Goal: Transaction & Acquisition: Purchase product/service

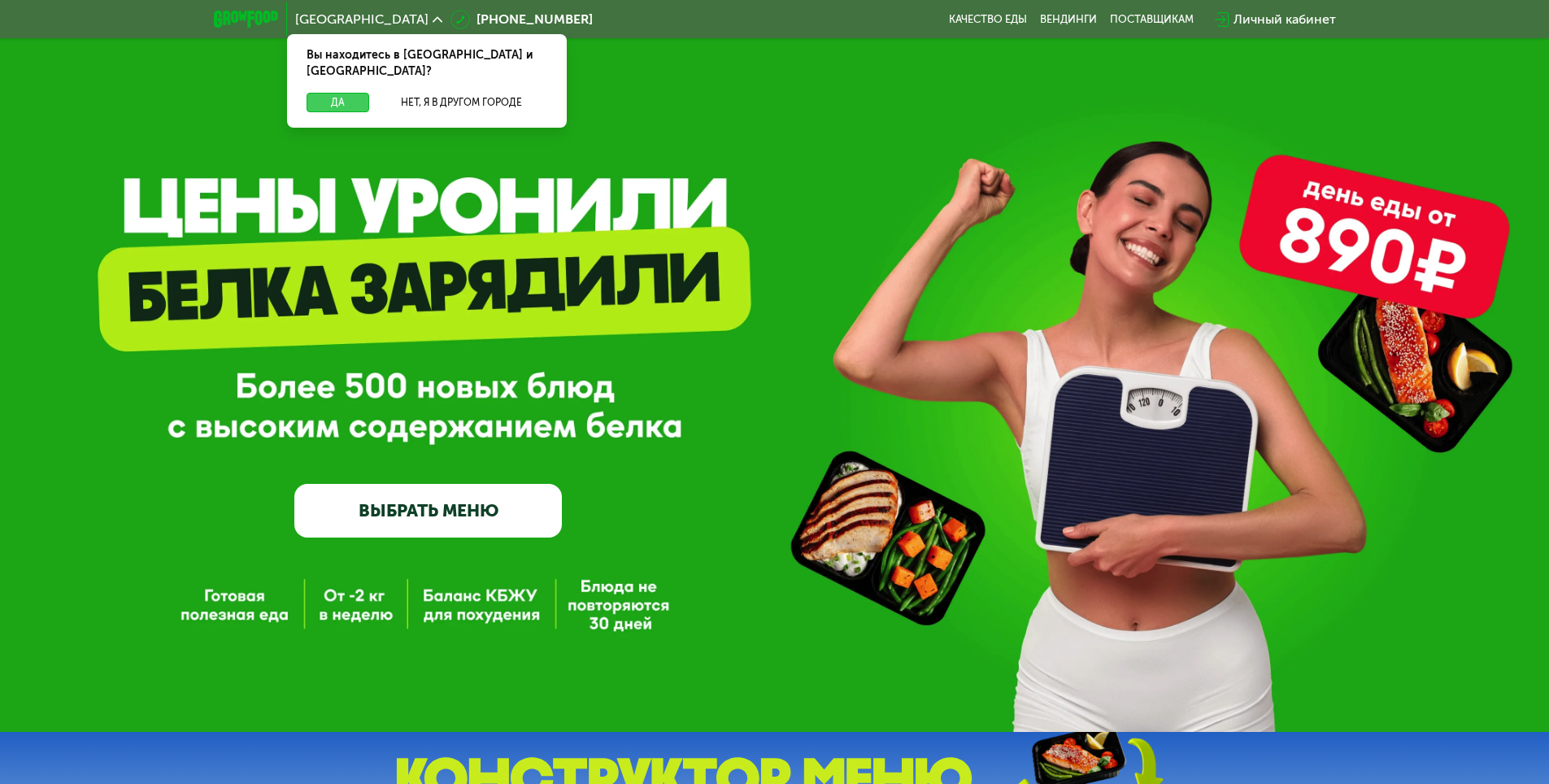
click at [350, 92] on button "Да" at bounding box center [338, 102] width 62 height 20
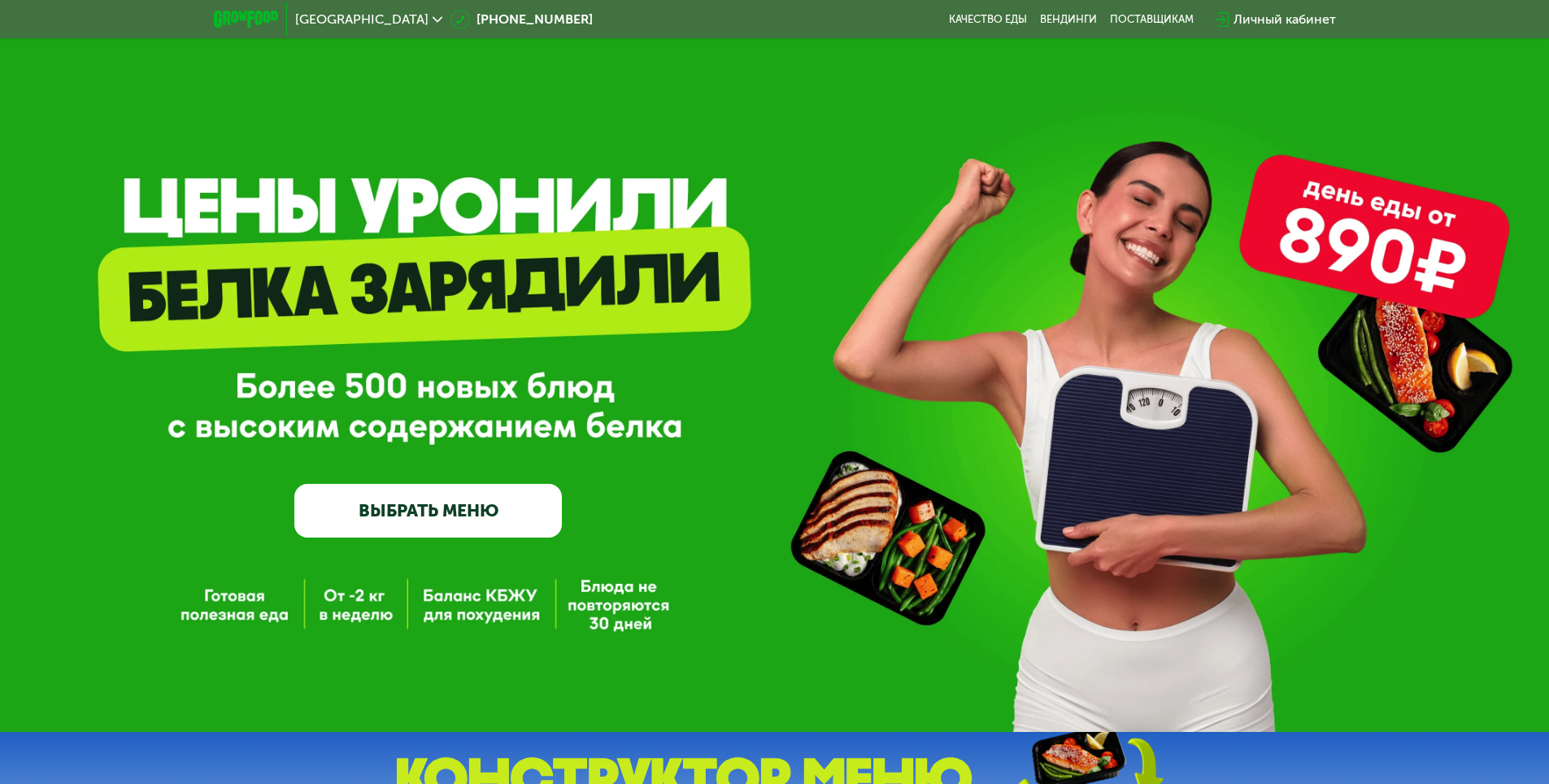
click at [449, 504] on link "ВЫБРАТЬ МЕНЮ" at bounding box center [428, 511] width 268 height 54
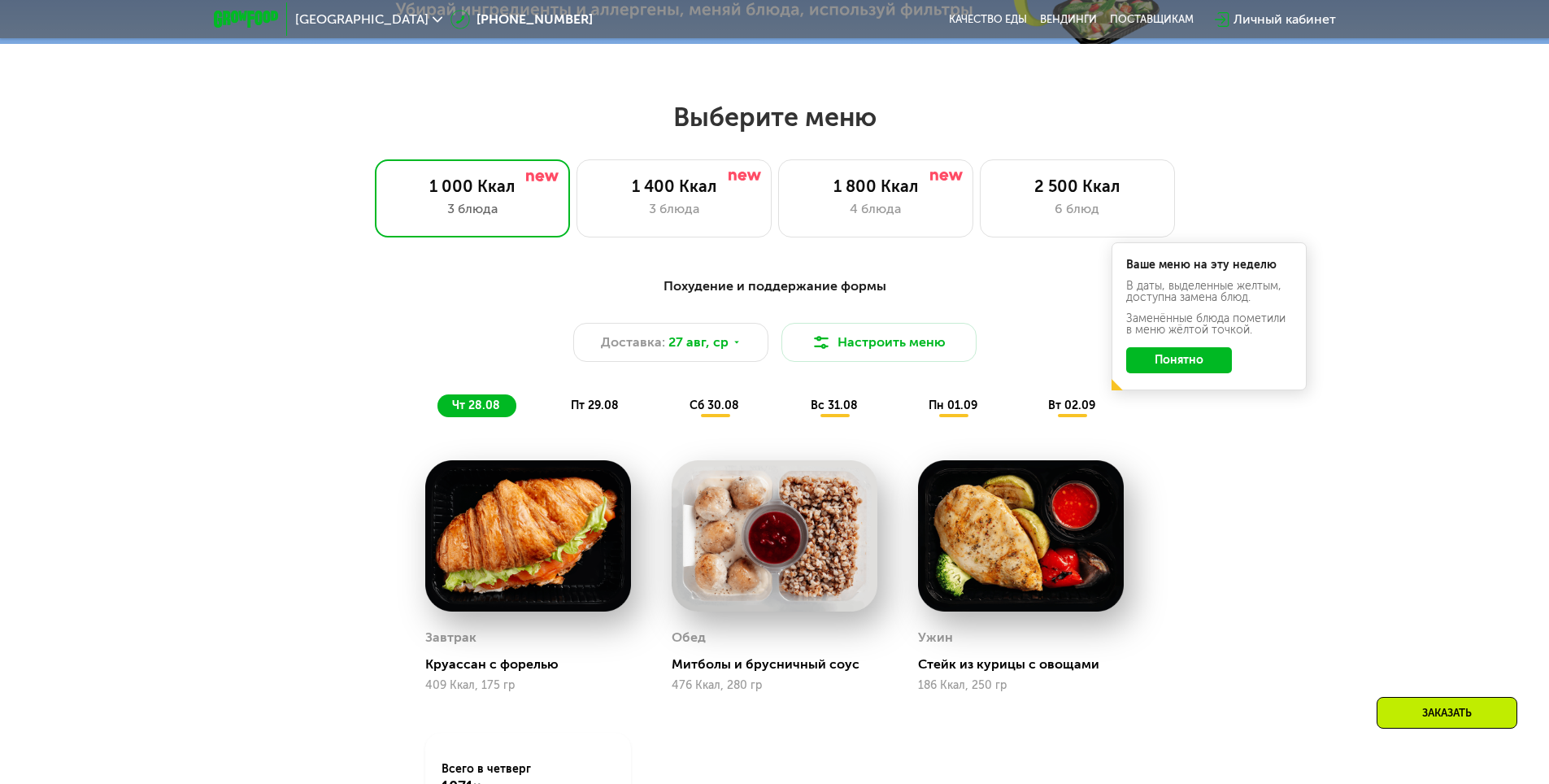
scroll to position [878, 0]
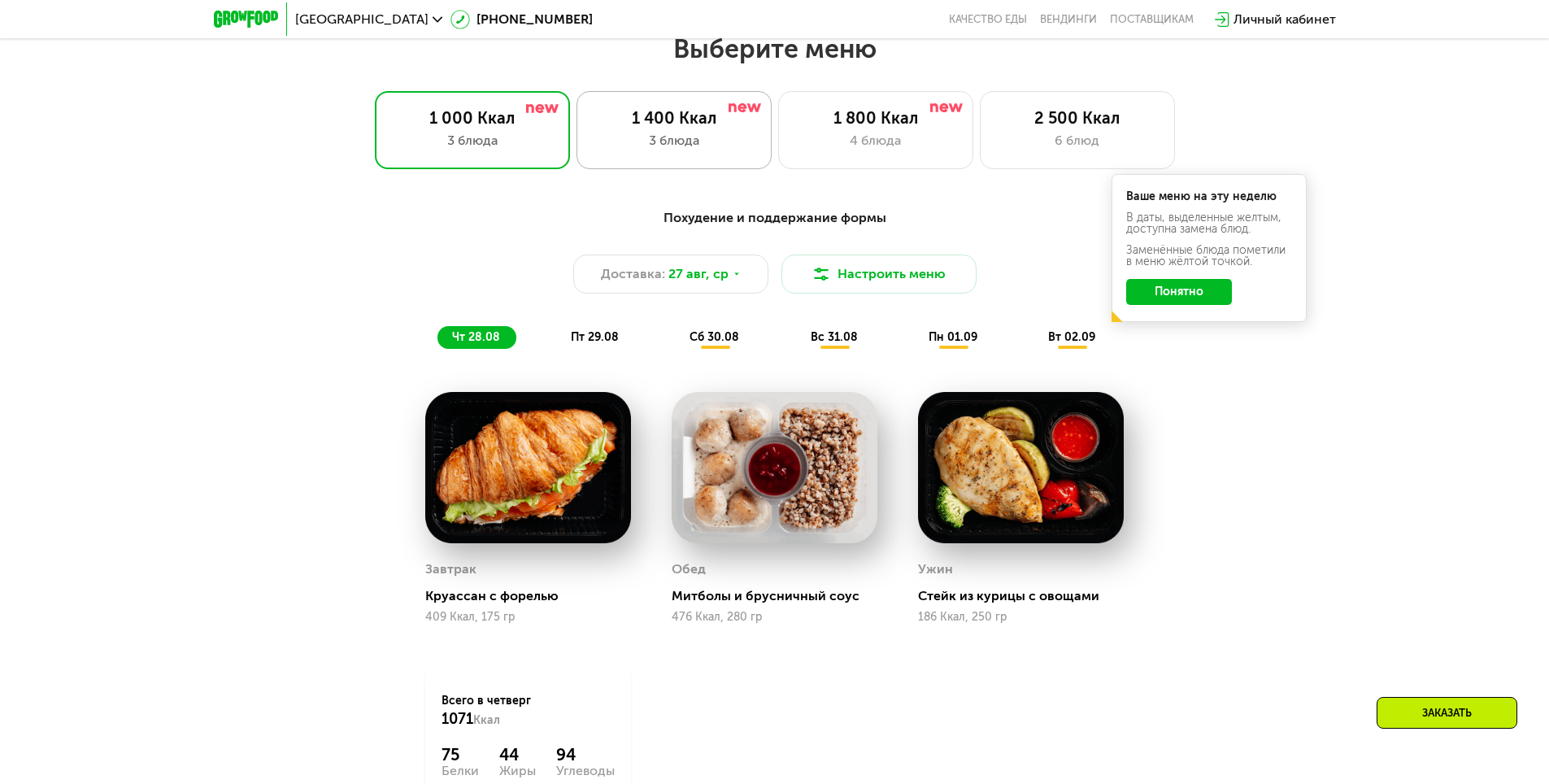
click at [671, 149] on div "3 блюда" at bounding box center [674, 140] width 161 height 20
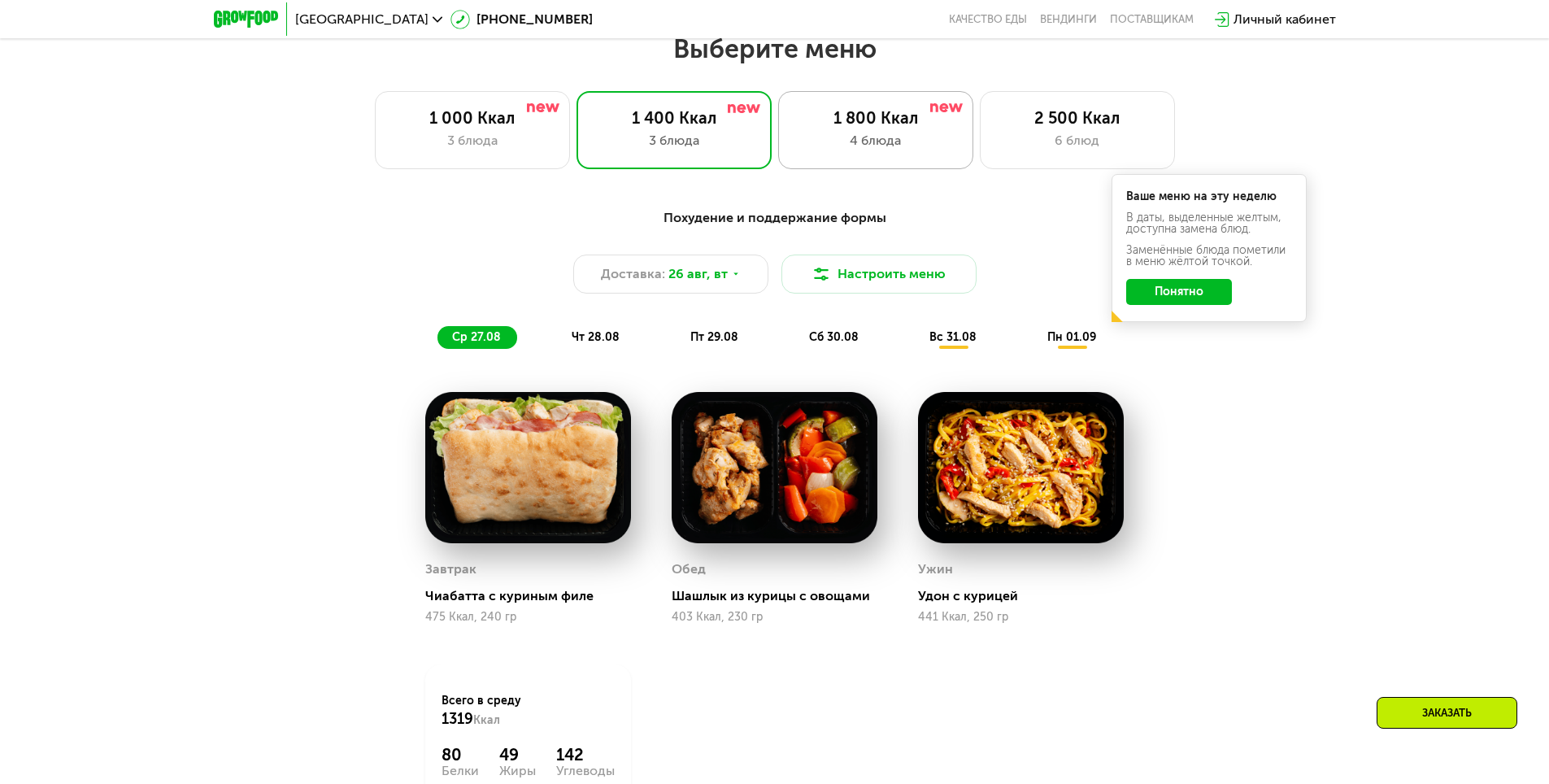
click at [883, 116] on div "1 800 Ккал" at bounding box center [876, 117] width 161 height 20
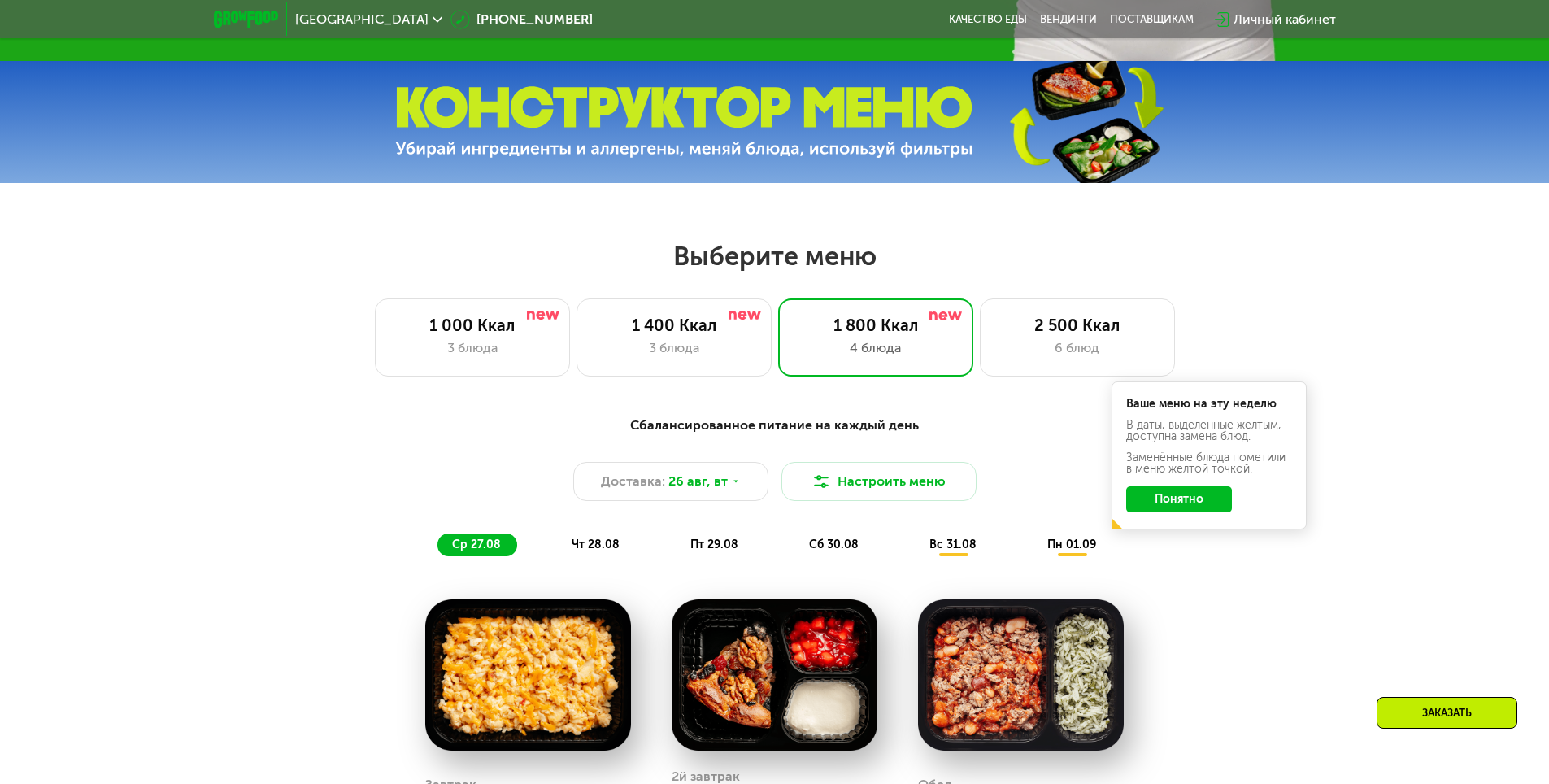
scroll to position [634, 0]
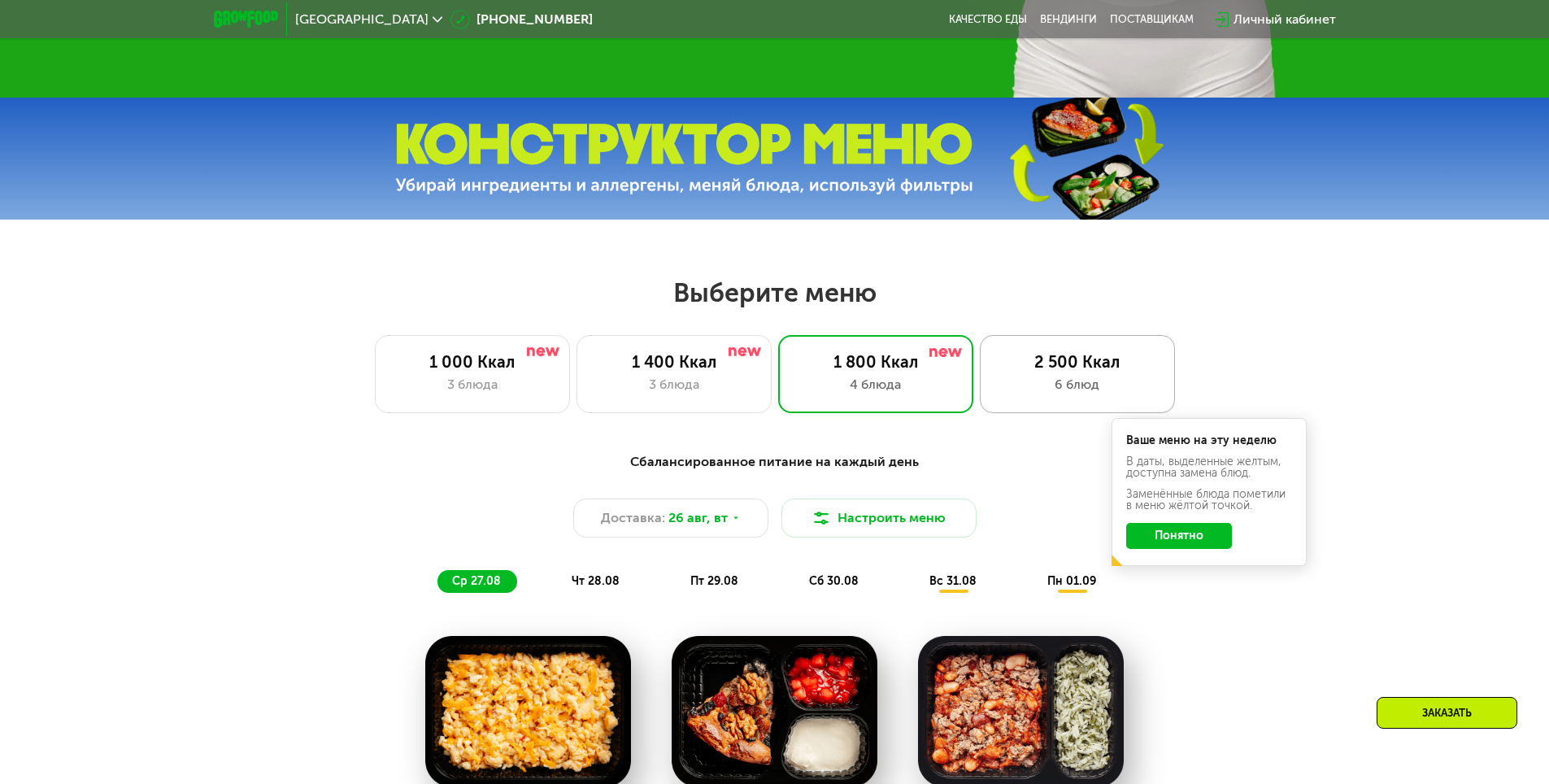
click at [1033, 366] on div "2 500 Ккал" at bounding box center [1077, 362] width 161 height 20
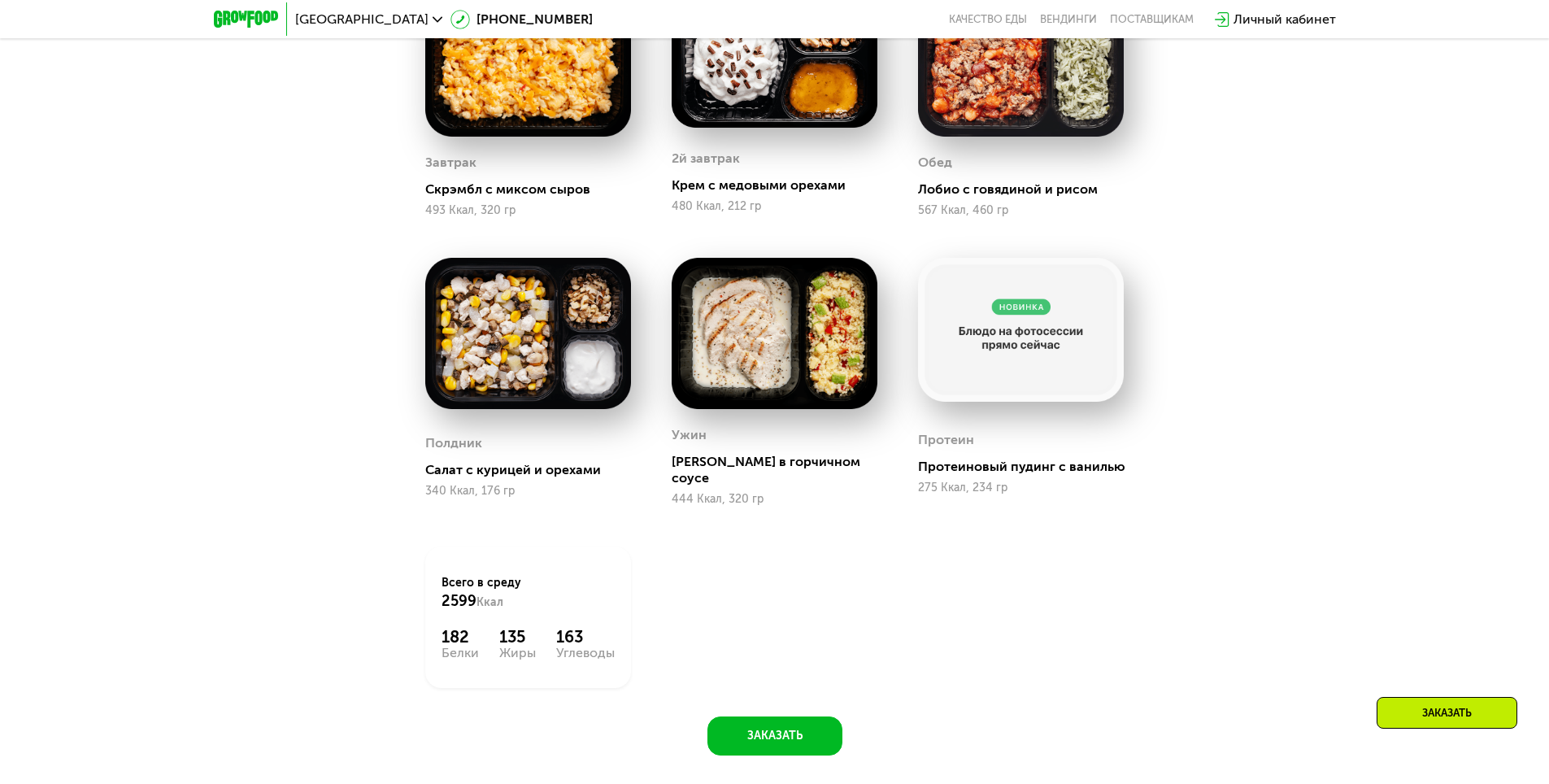
scroll to position [878, 0]
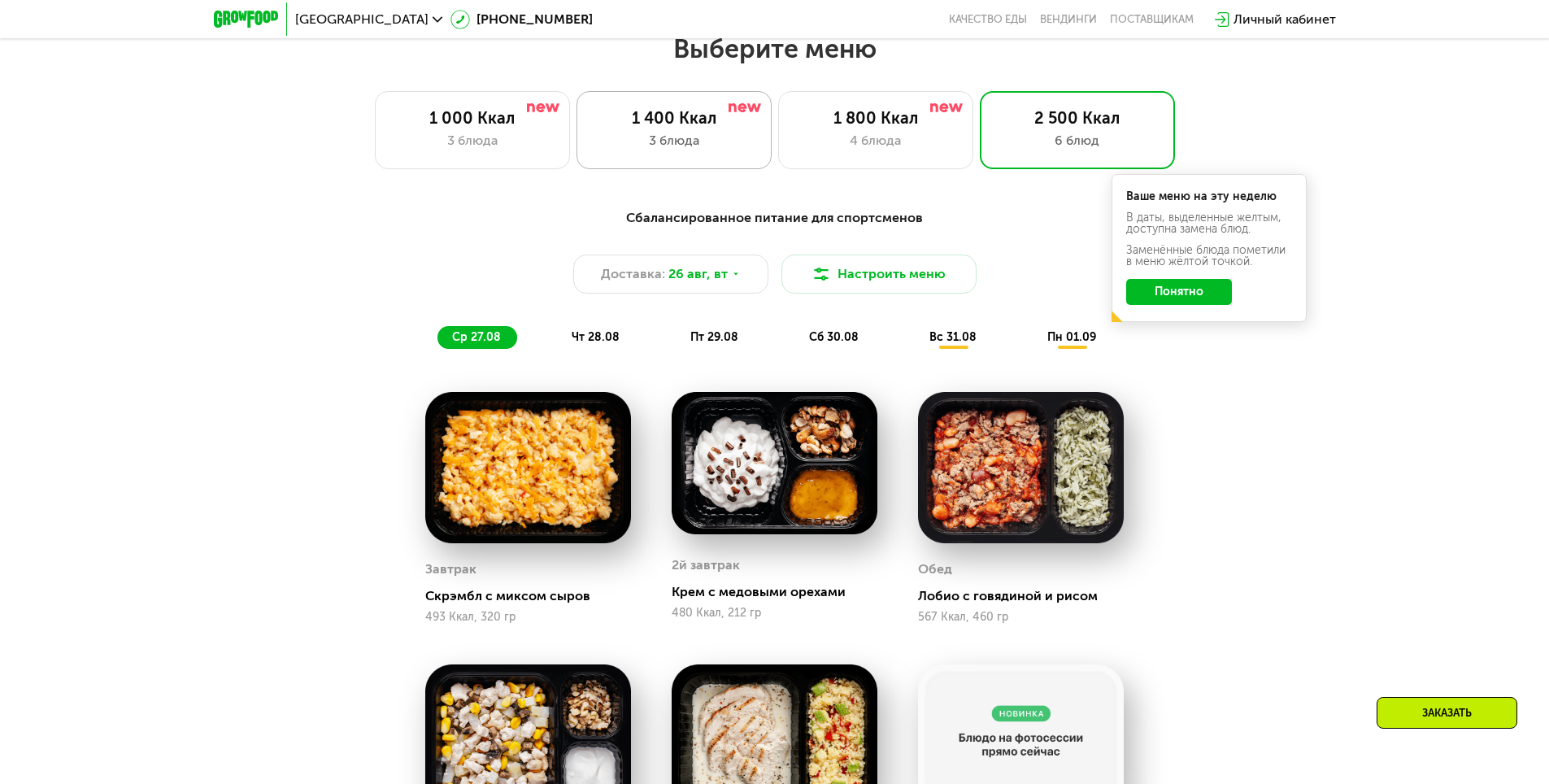
click at [676, 128] on div "1 400 Ккал" at bounding box center [674, 117] width 161 height 20
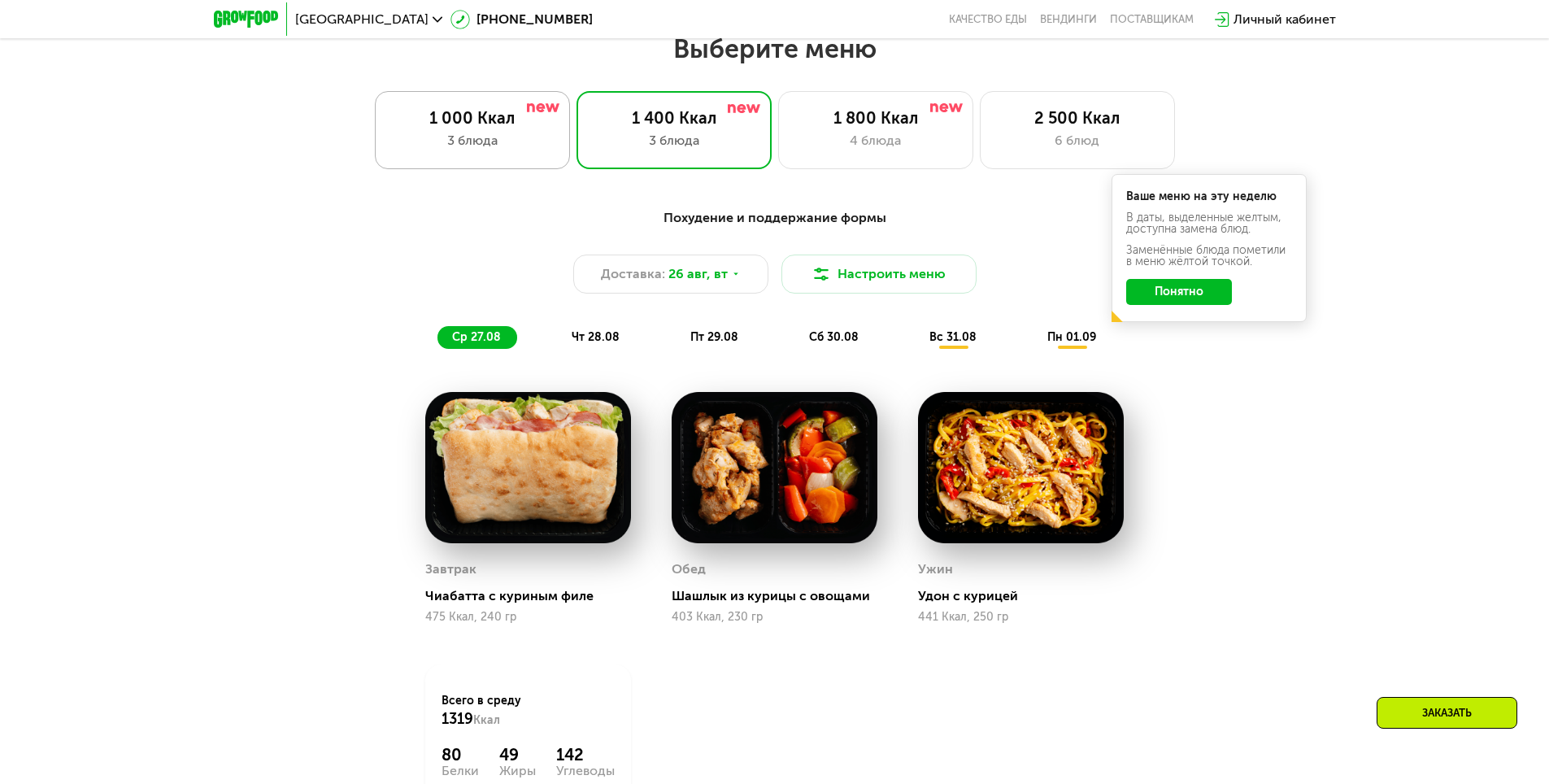
click at [478, 121] on div "1 000 Ккал" at bounding box center [472, 117] width 161 height 20
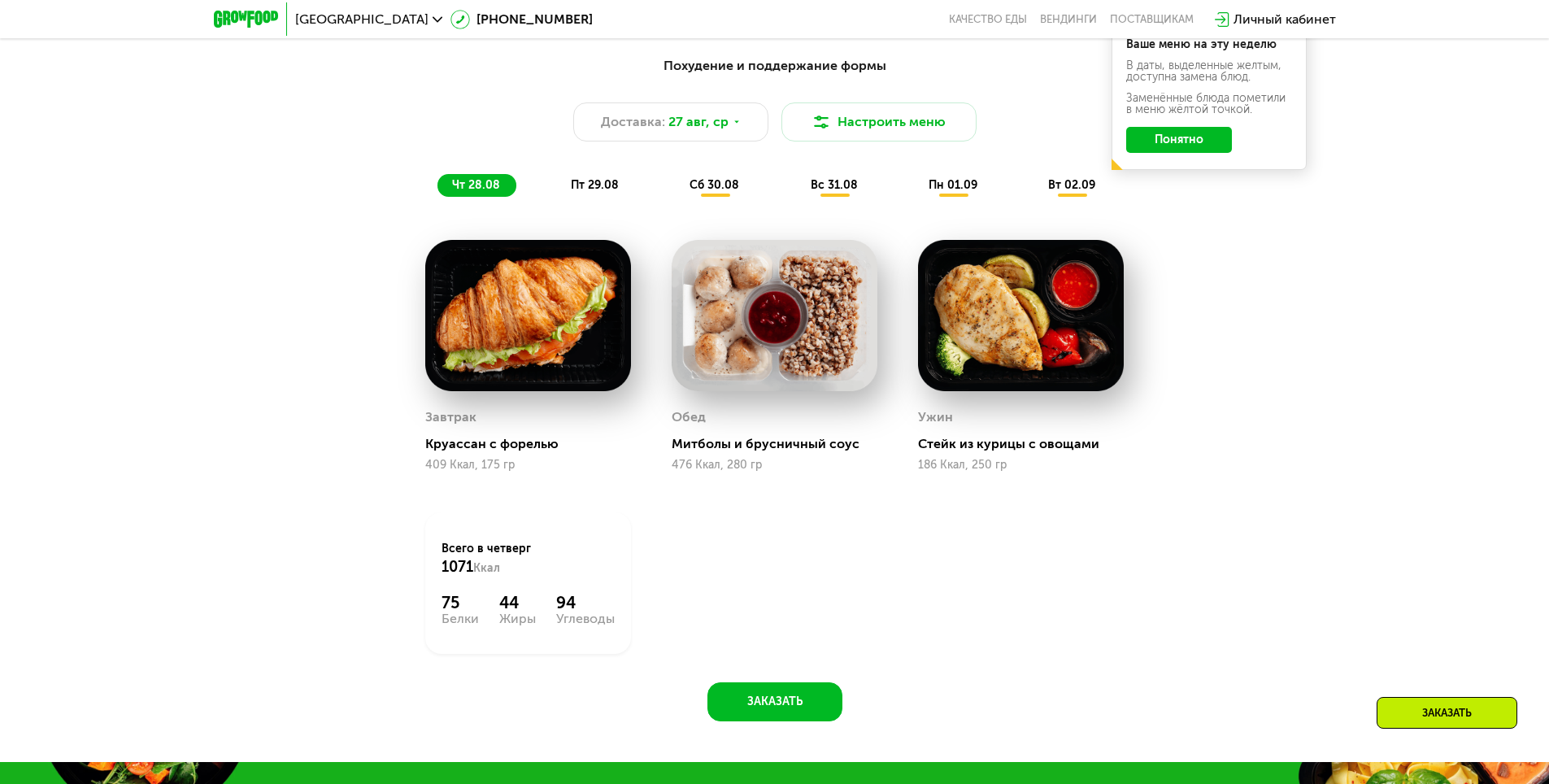
scroll to position [634, 0]
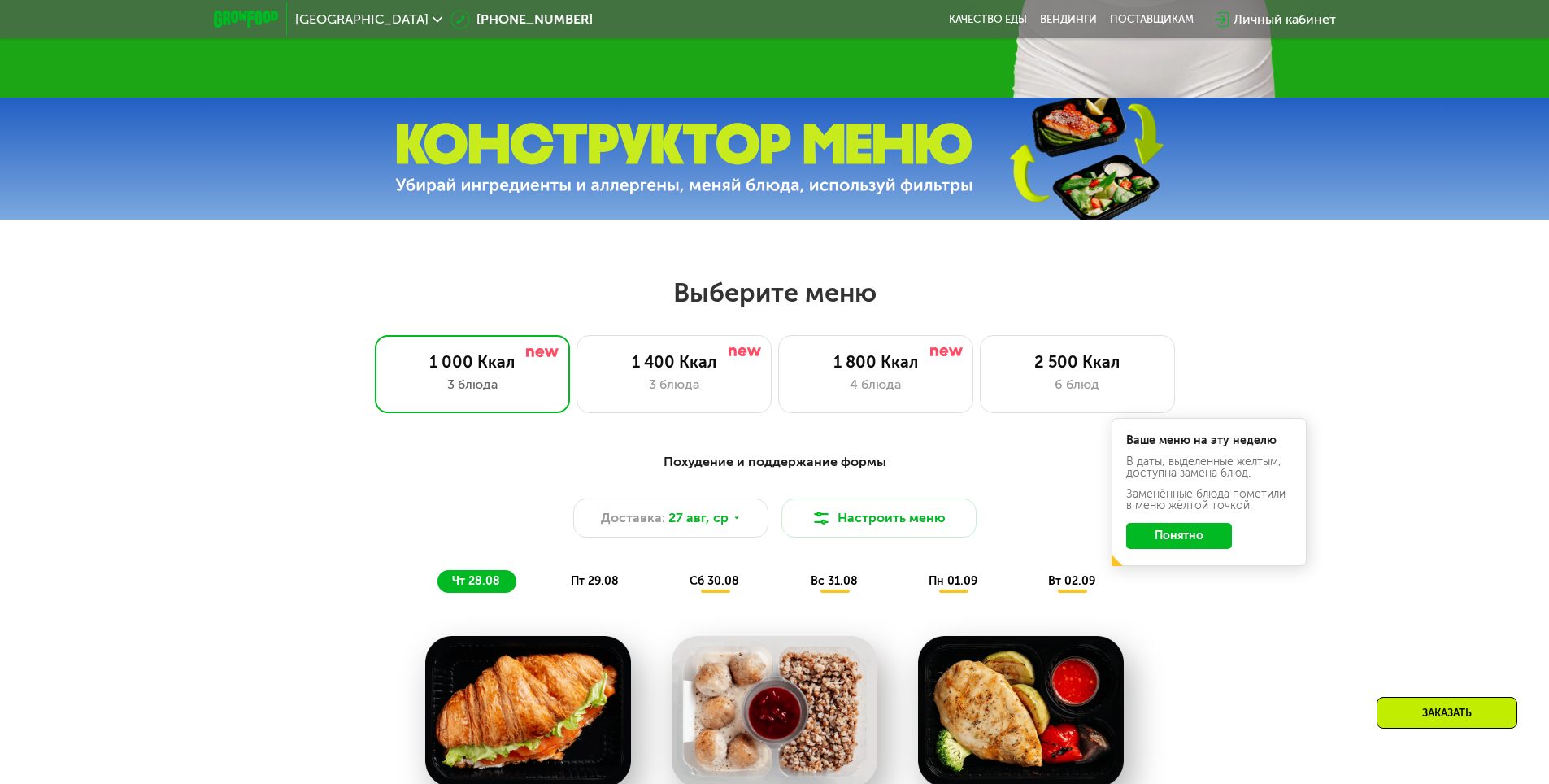
click at [1173, 543] on button "Понятно" at bounding box center [1179, 536] width 105 height 26
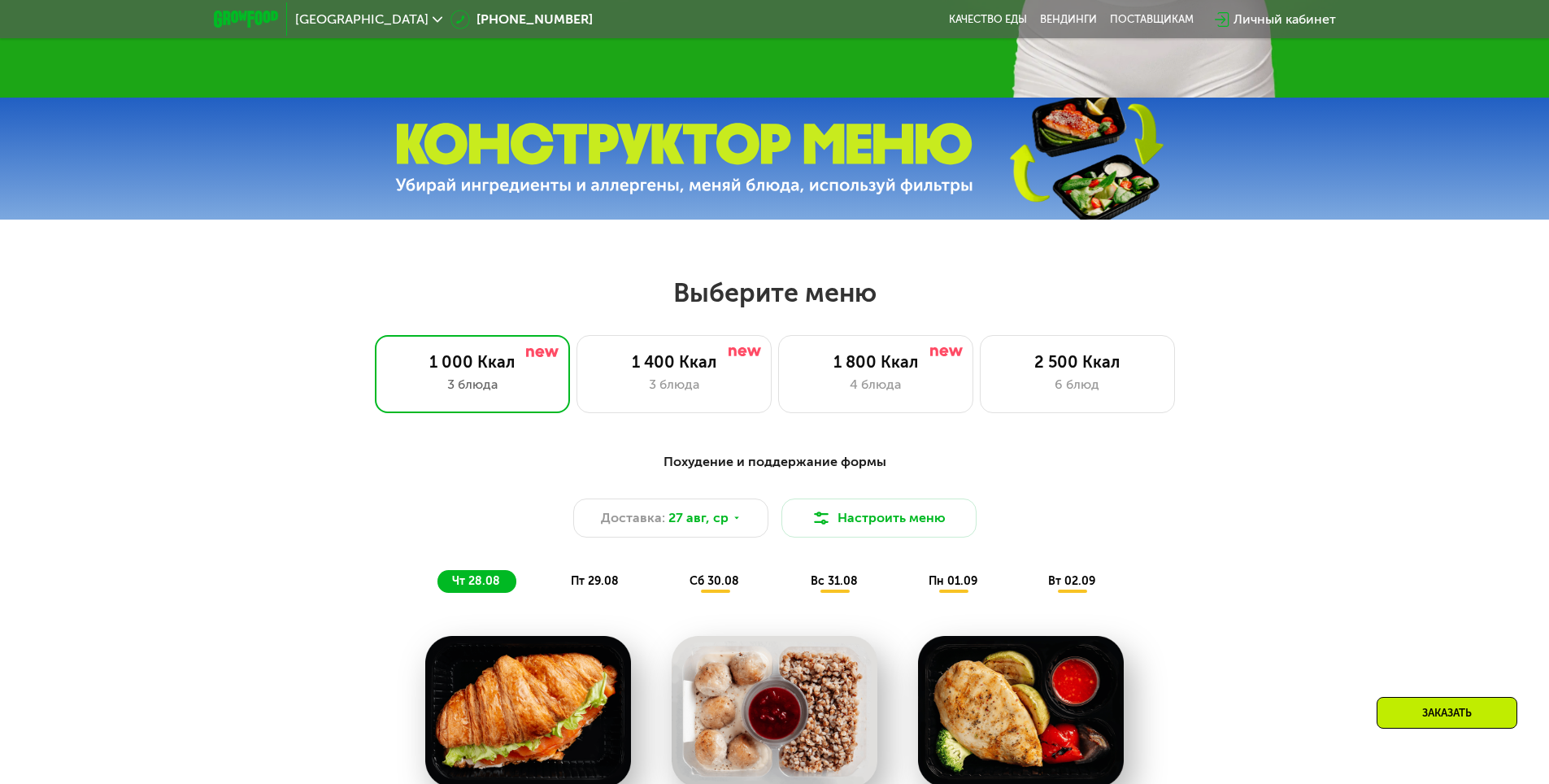
click at [582, 582] on span "пт 29.08" at bounding box center [594, 581] width 48 height 14
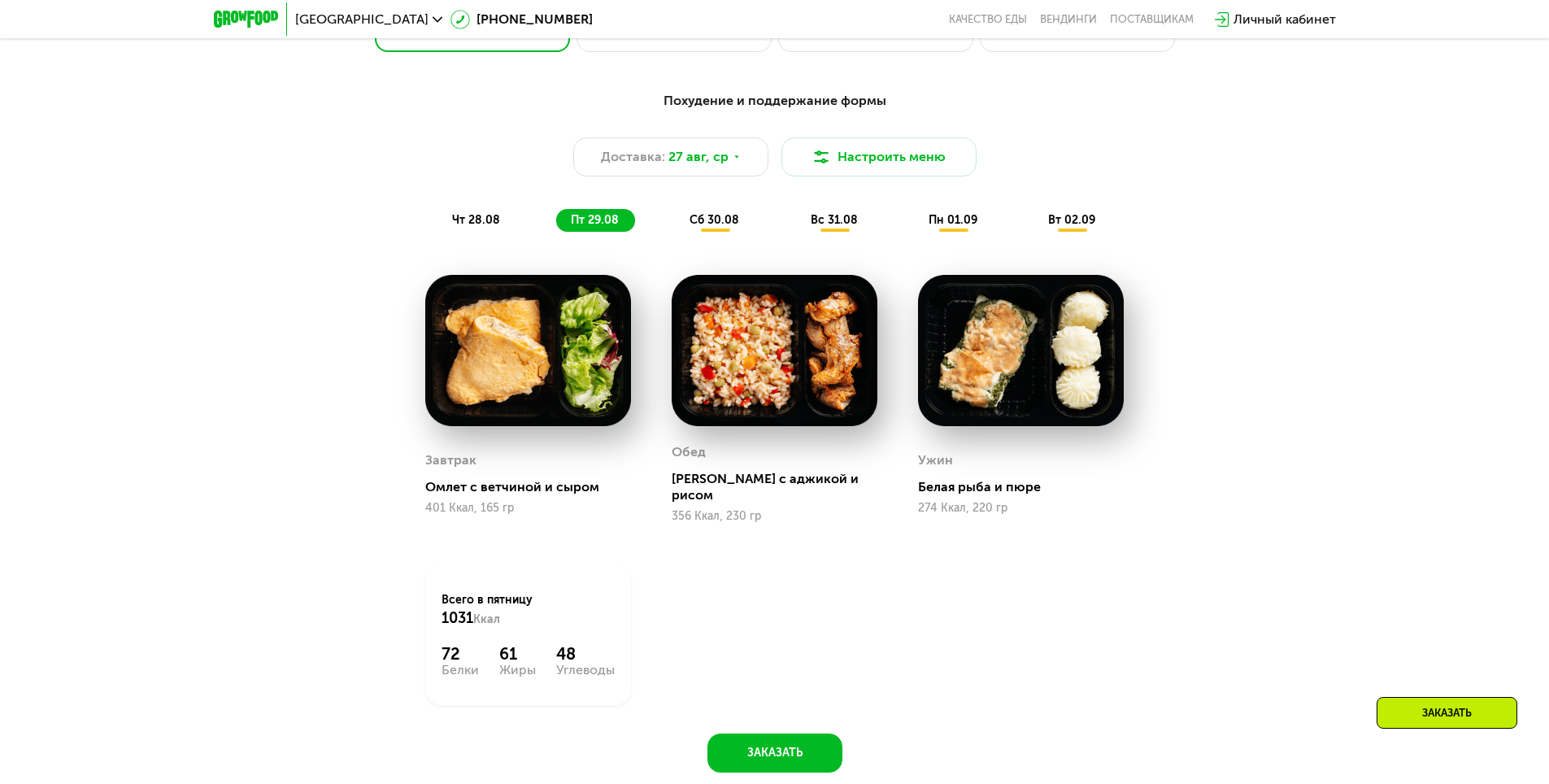
scroll to position [959, 0]
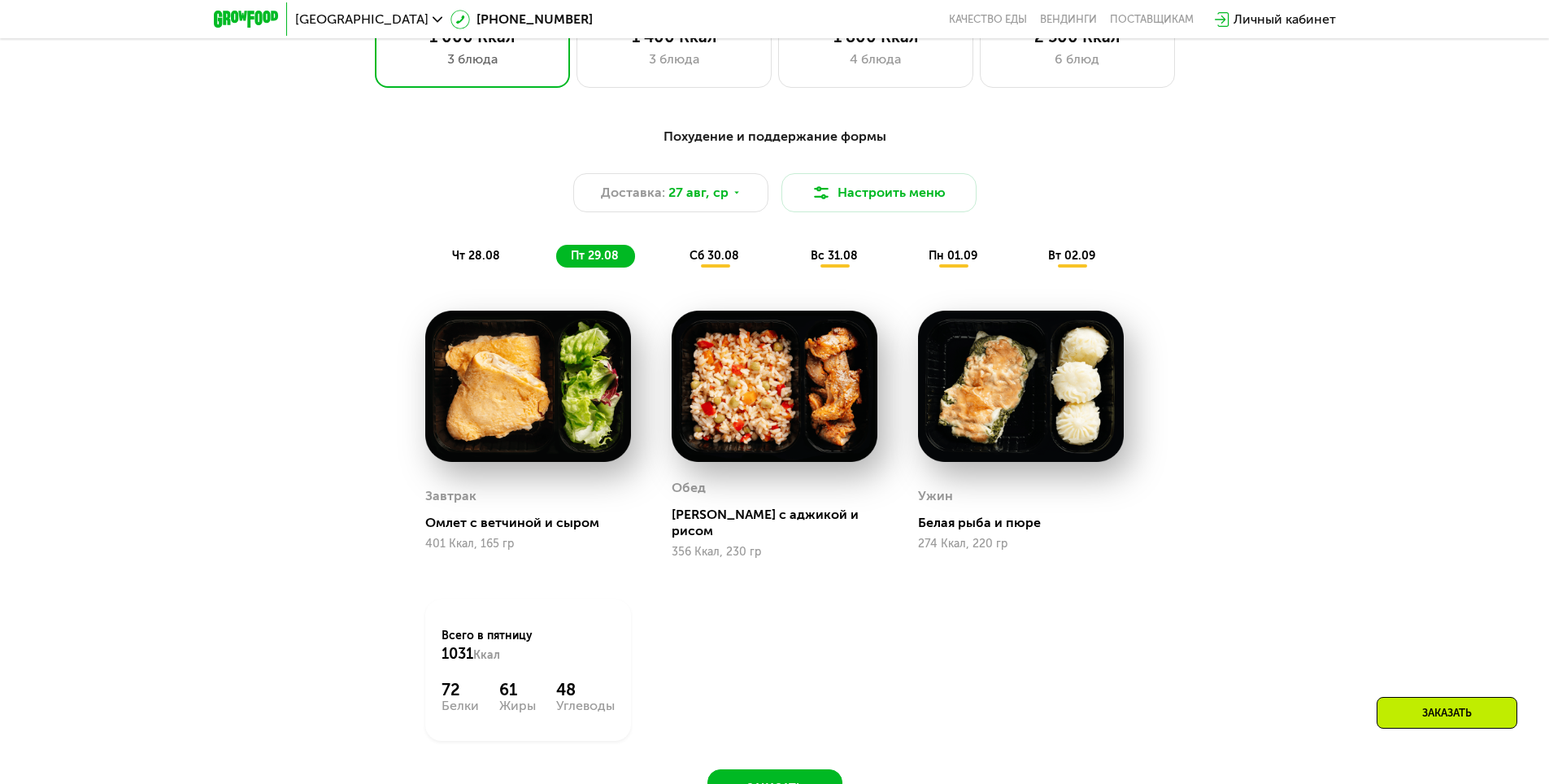
click at [796, 268] on div "сб 30.08" at bounding box center [836, 256] width 78 height 22
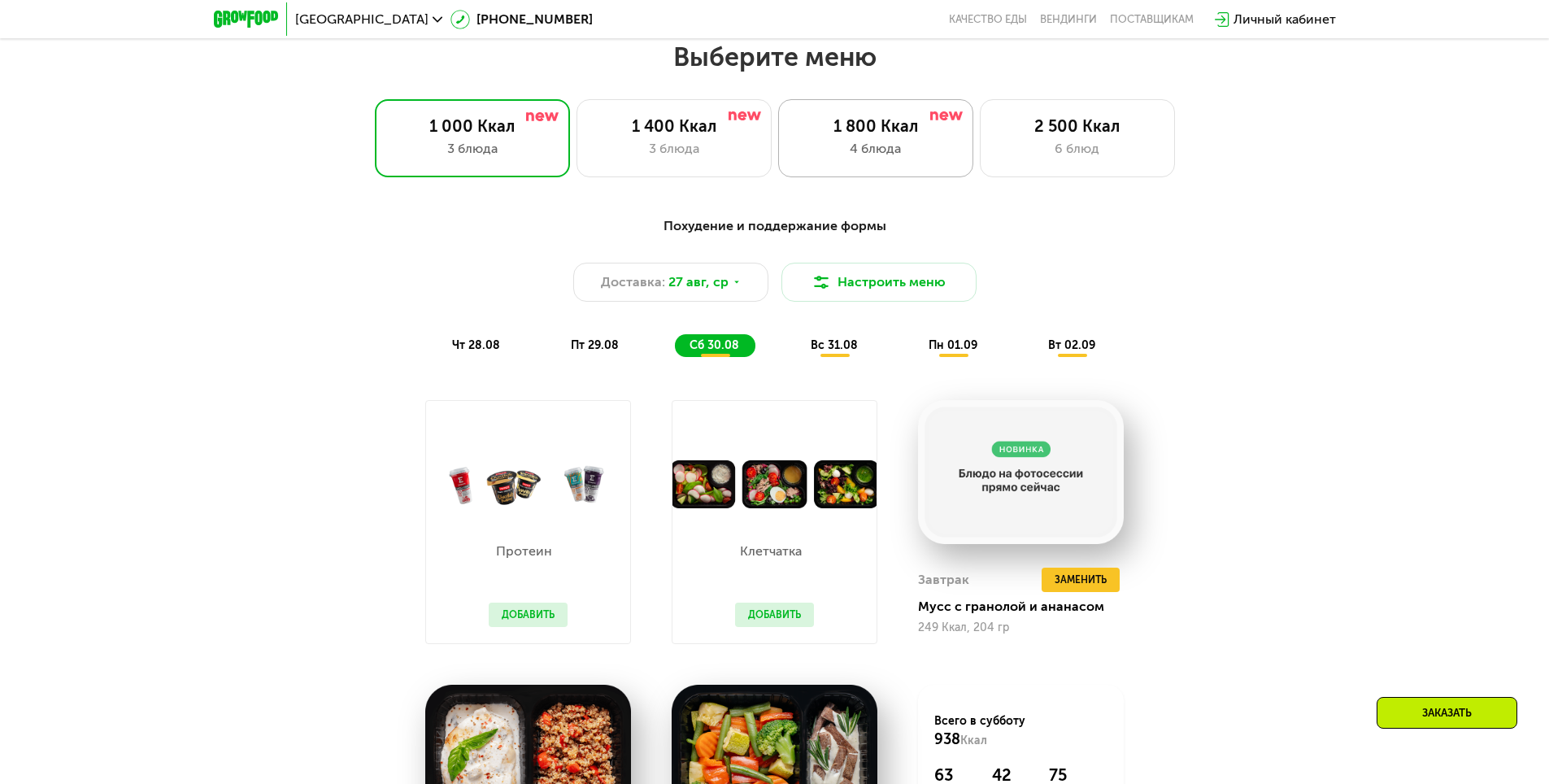
scroll to position [878, 0]
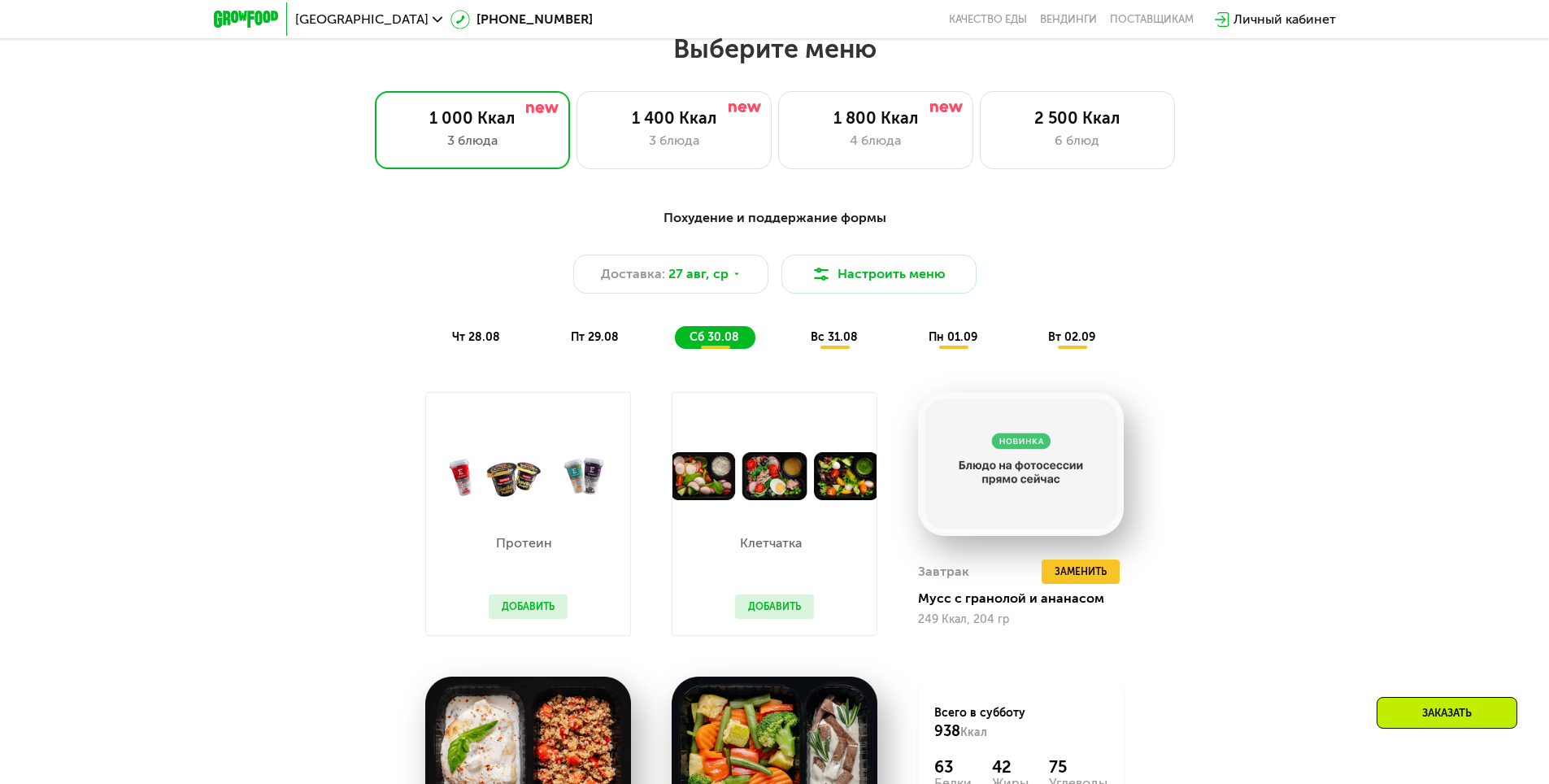
click at [825, 344] on span "вс 31.08" at bounding box center [835, 337] width 48 height 14
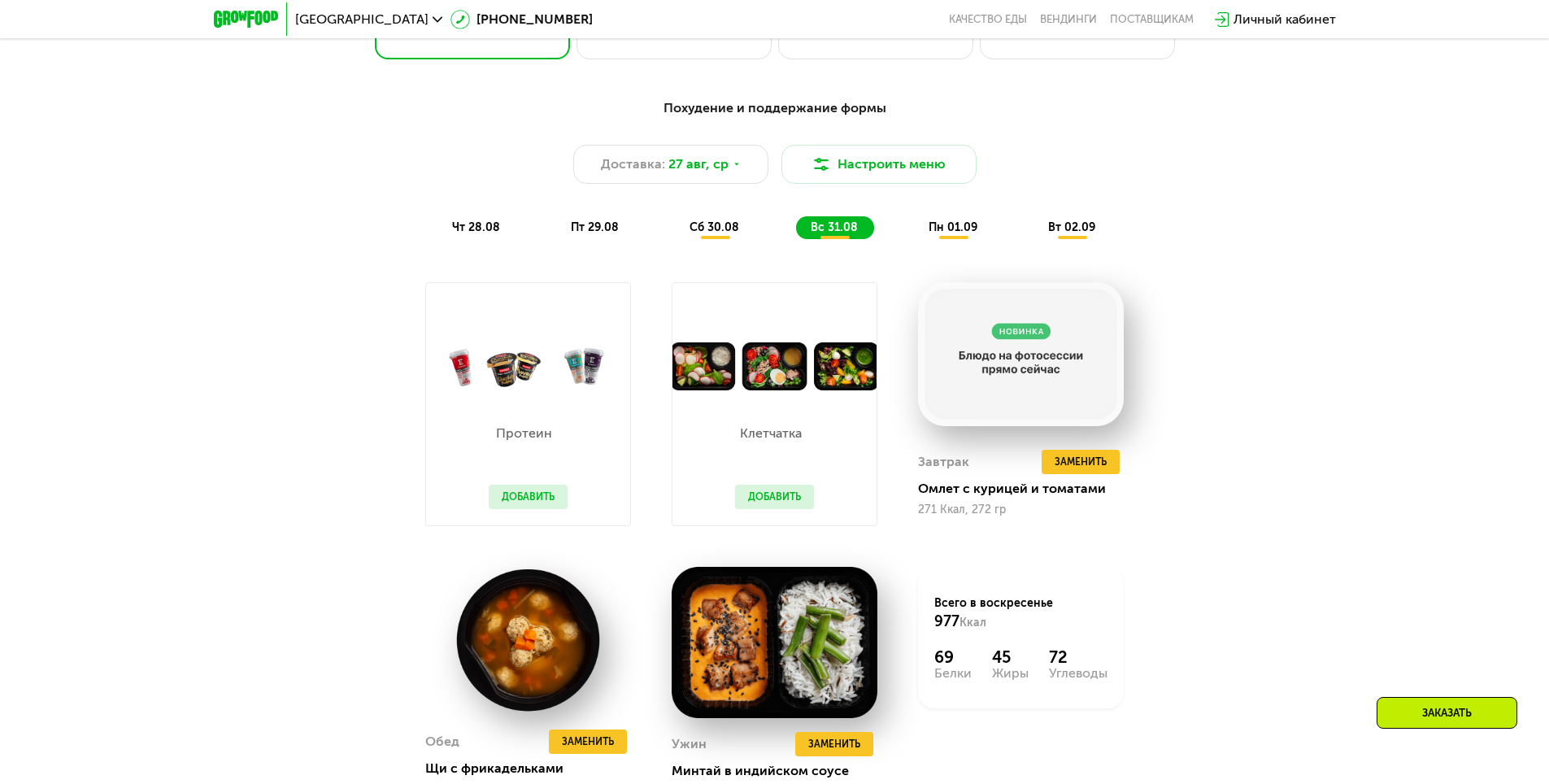
scroll to position [959, 0]
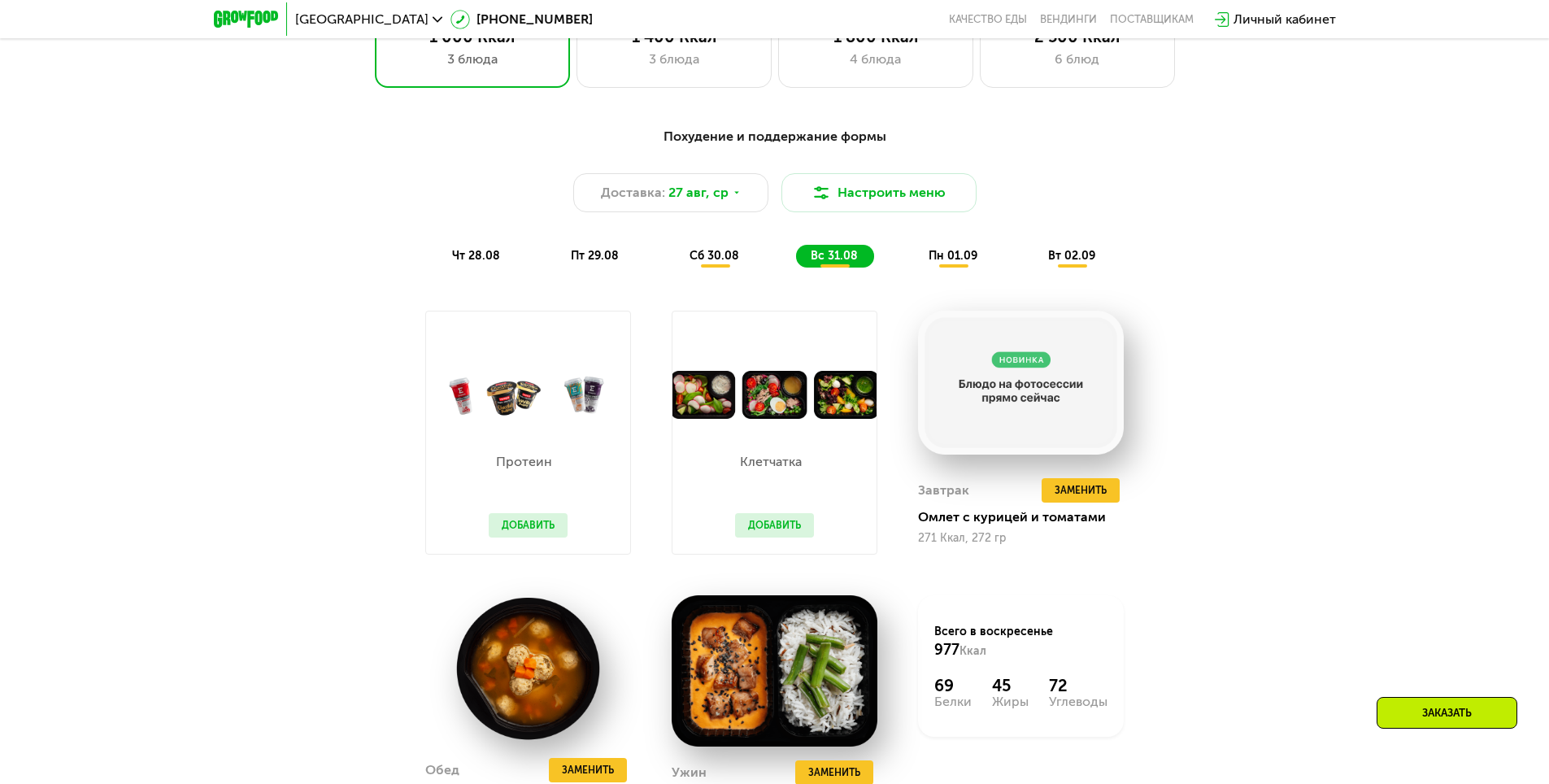
click at [959, 263] on span "пн 01.09" at bounding box center [953, 255] width 48 height 14
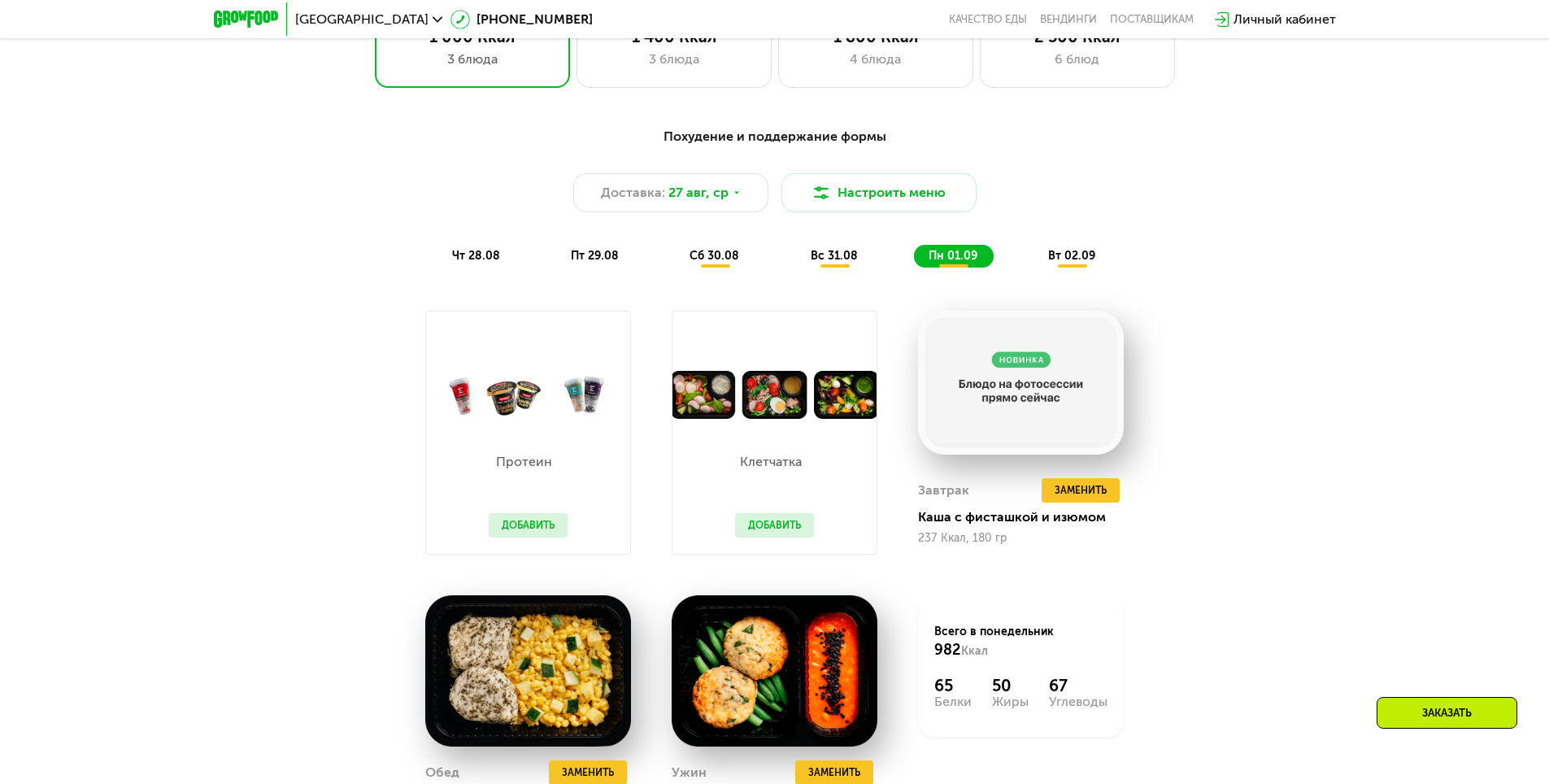
click at [1091, 259] on span "вт 02.09" at bounding box center [1072, 255] width 48 height 14
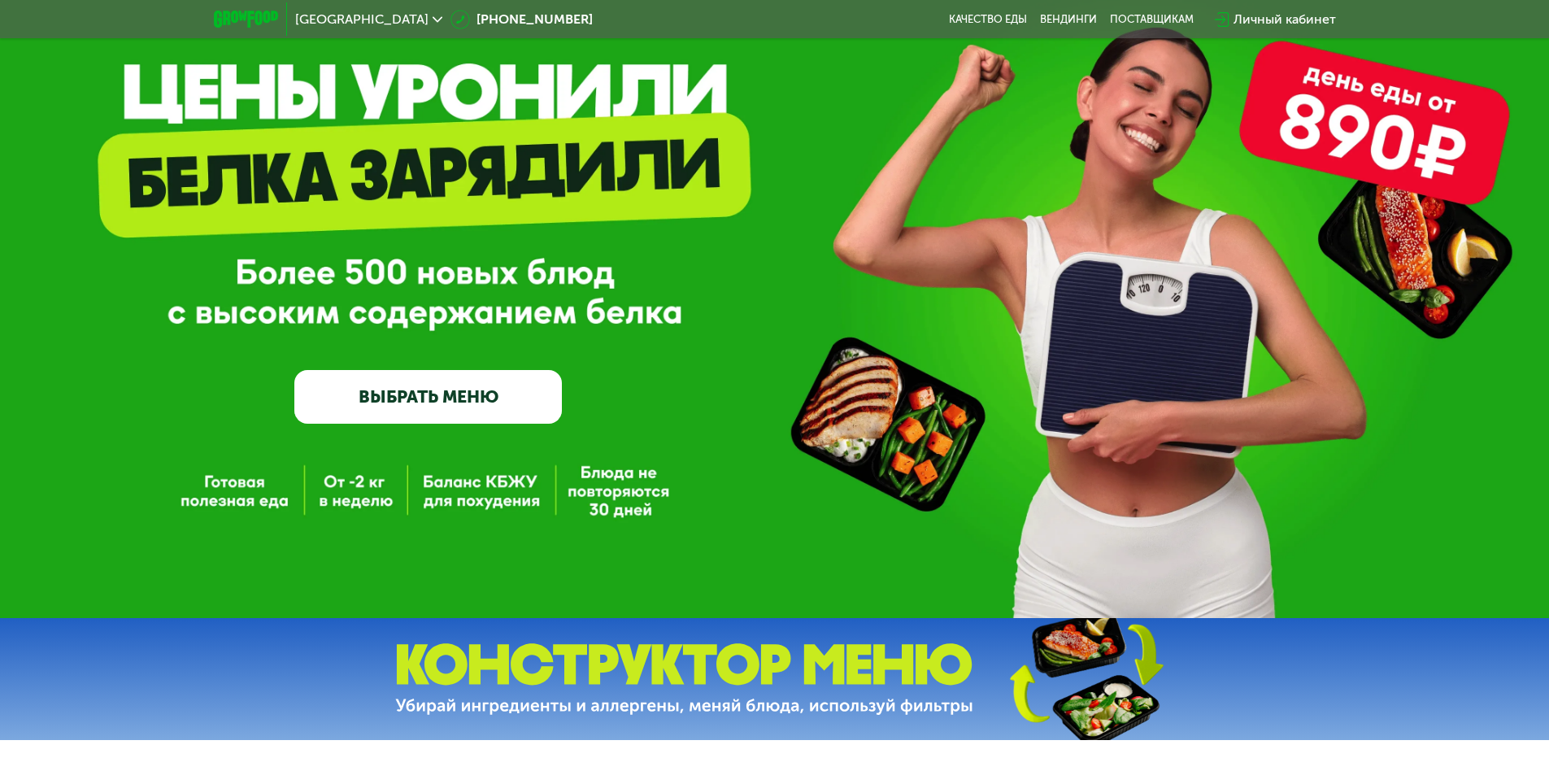
scroll to position [0, 0]
